Goal: Task Accomplishment & Management: Manage account settings

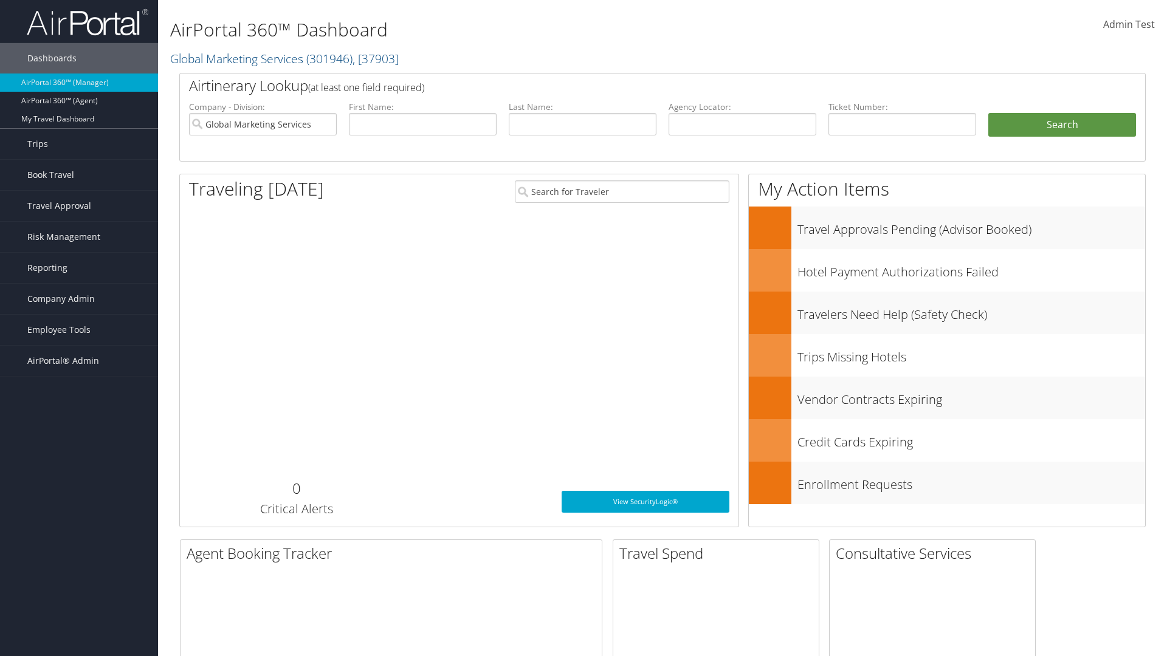
click at [79, 299] on span "Company Admin" at bounding box center [60, 299] width 67 height 30
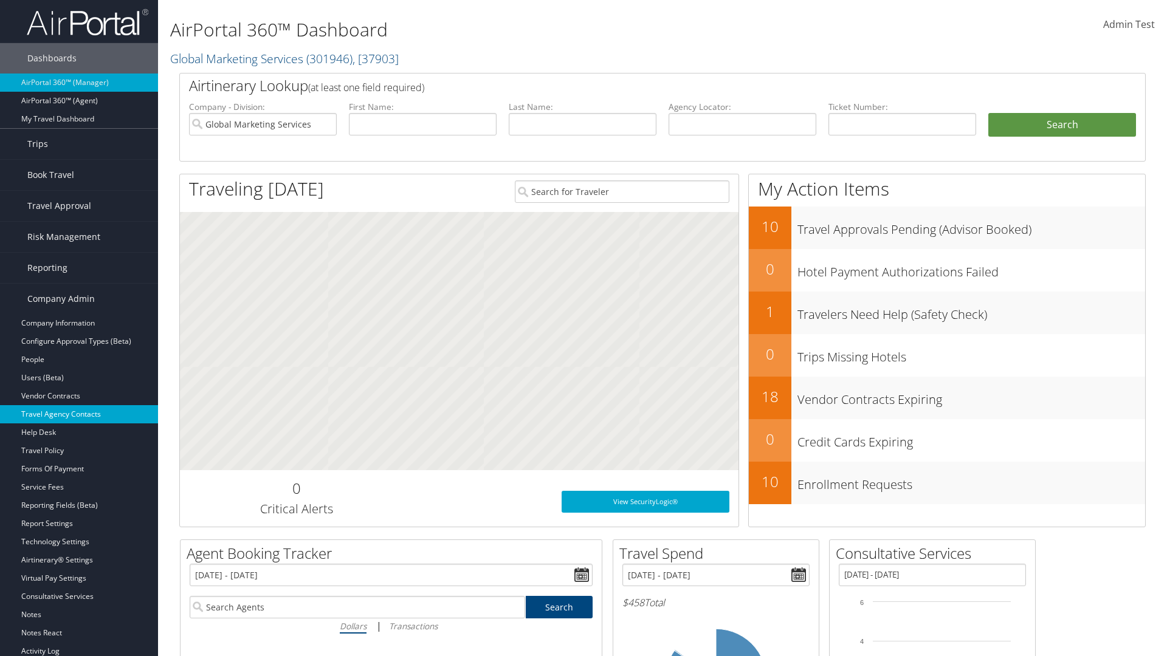
click at [79, 414] on link "Travel Agency Contacts" at bounding box center [79, 414] width 158 height 18
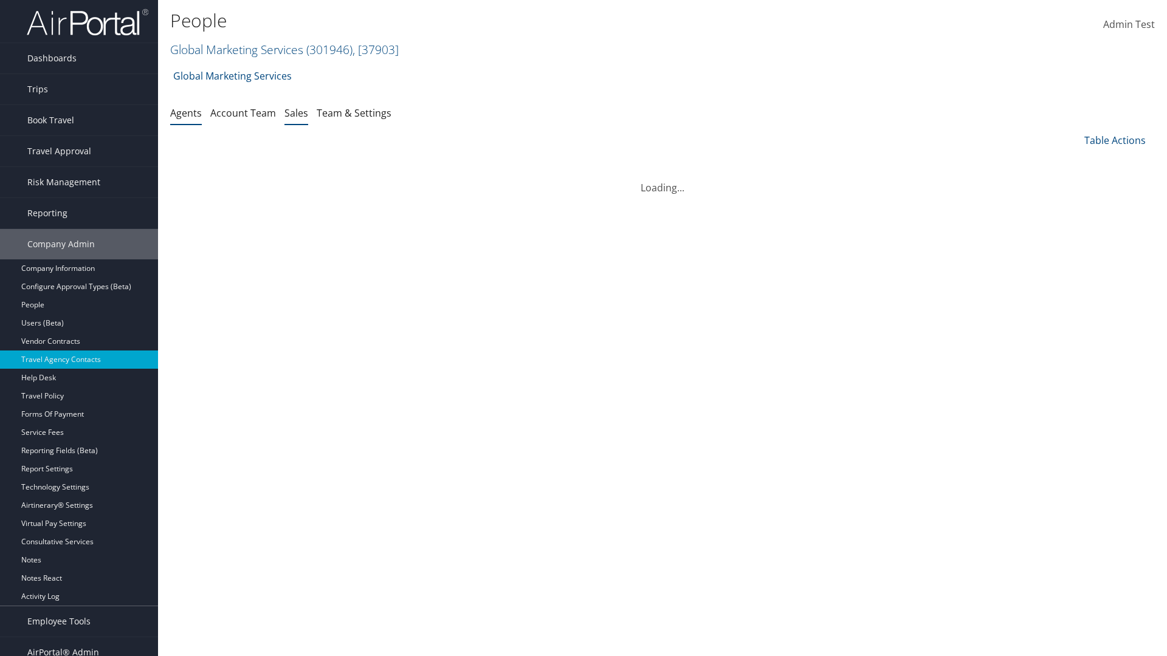
click at [296, 112] on link "Sales" at bounding box center [296, 112] width 24 height 13
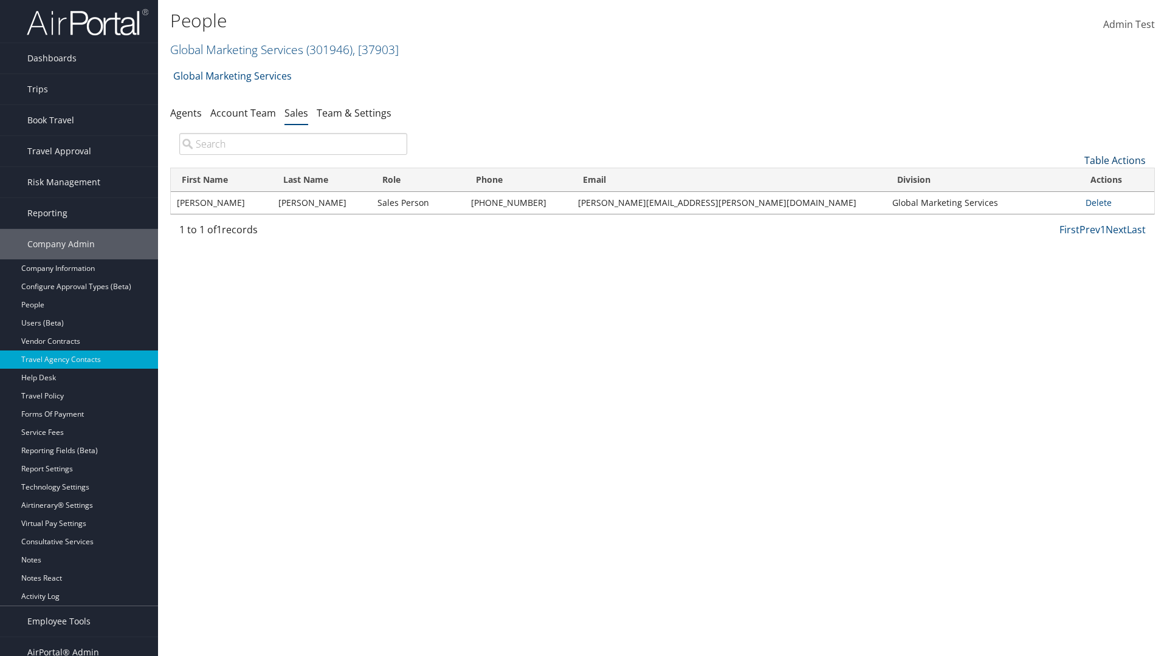
click at [1114, 160] on link "Table Actions" at bounding box center [1114, 160] width 61 height 13
click at [1074, 179] on link "Add New Salesperson" at bounding box center [1074, 179] width 160 height 21
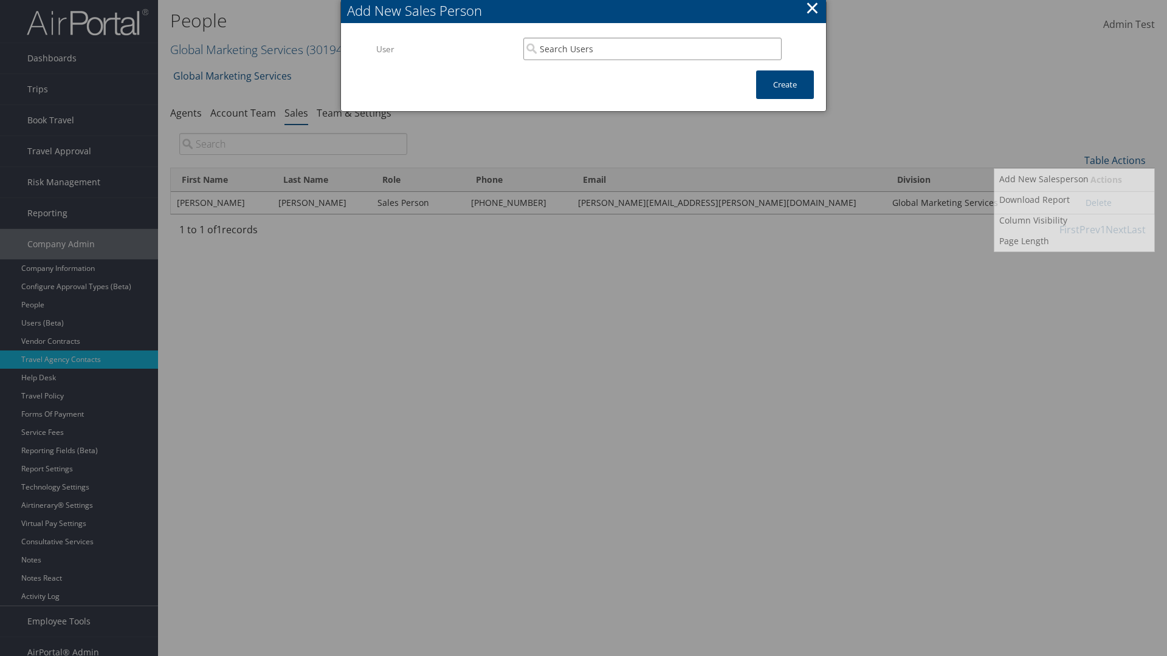
click at [652, 49] on input "search" at bounding box center [652, 49] width 258 height 22
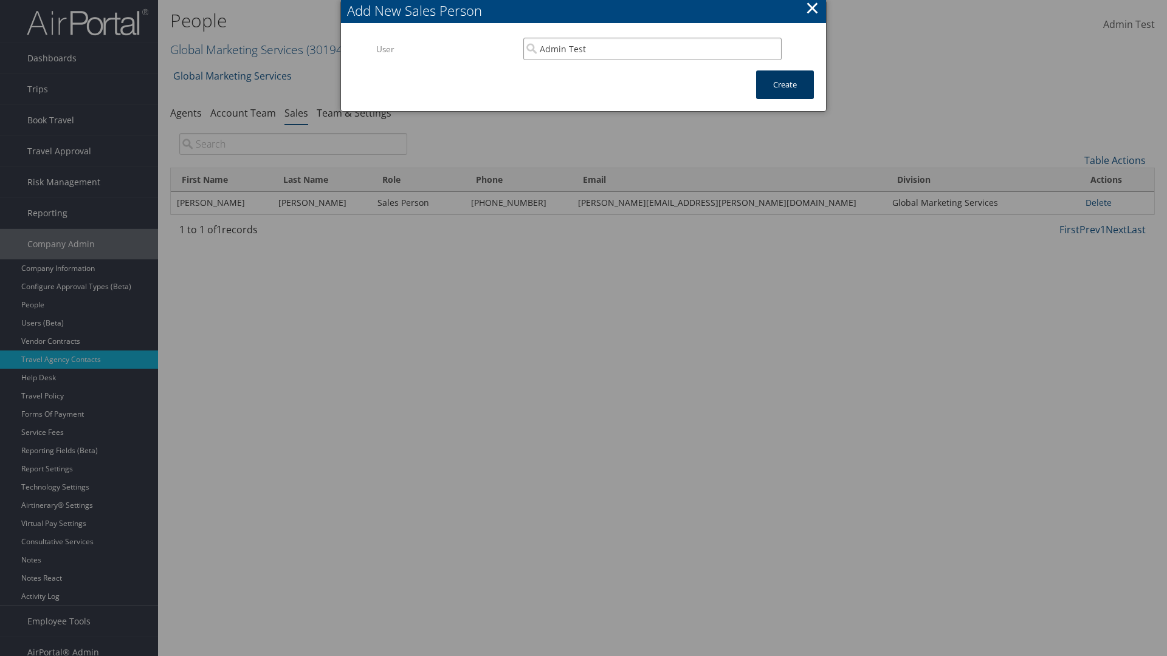
type input "Admin Test"
click at [784, 84] on button "Create" at bounding box center [785, 84] width 58 height 29
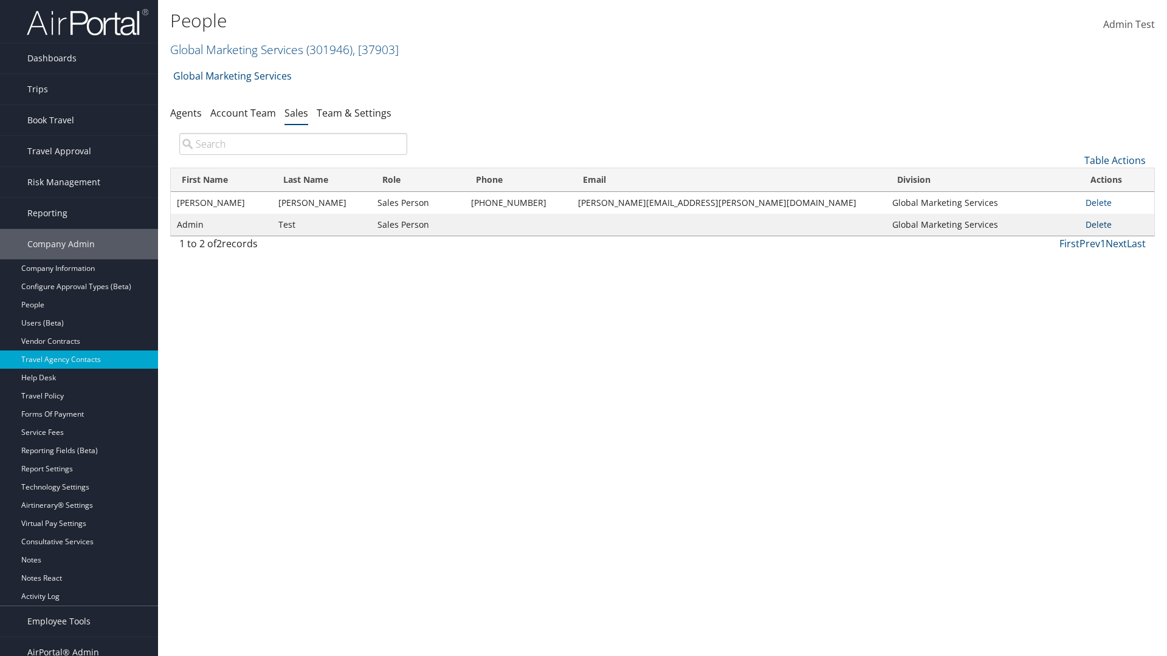
click at [1091, 224] on link "Delete" at bounding box center [1098, 225] width 26 height 12
